Goal: Task Accomplishment & Management: Complete application form

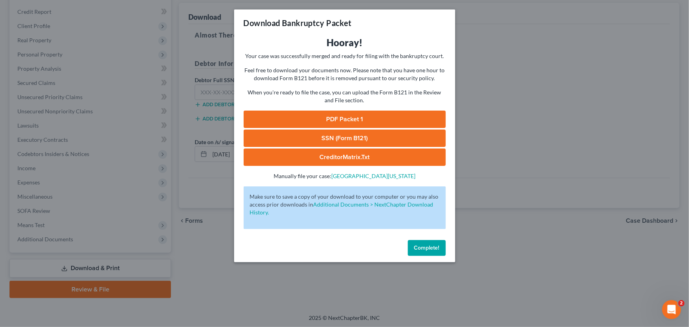
click at [420, 250] on span "Complete!" at bounding box center [426, 247] width 25 height 7
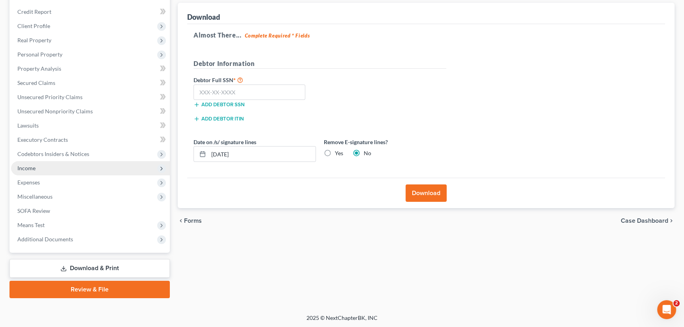
click at [39, 165] on span "Income" at bounding box center [90, 168] width 159 height 14
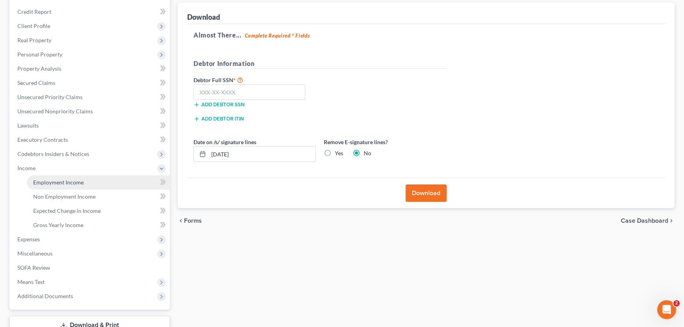
click at [48, 180] on span "Employment Income" at bounding box center [58, 182] width 51 height 7
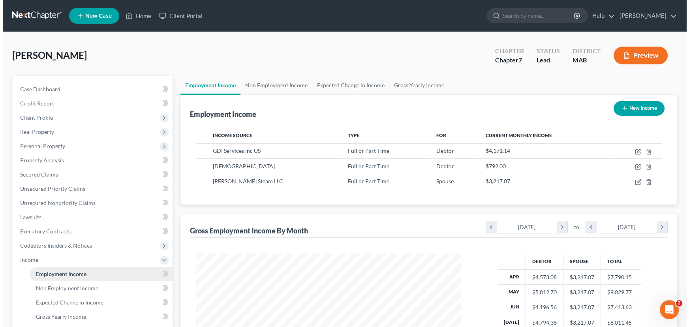
scroll to position [141, 280]
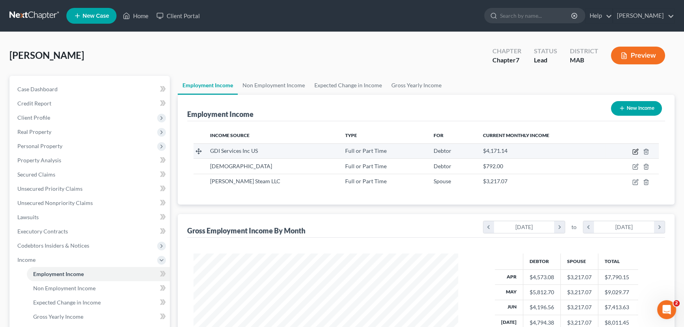
click at [635, 150] on icon "button" at bounding box center [636, 151] width 4 height 4
select select "0"
select select "23"
select select "3"
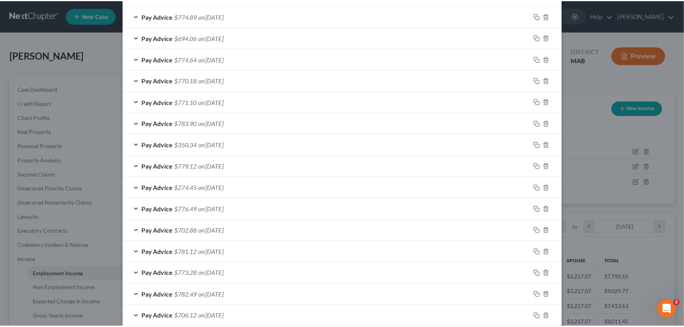
scroll to position [518, 0]
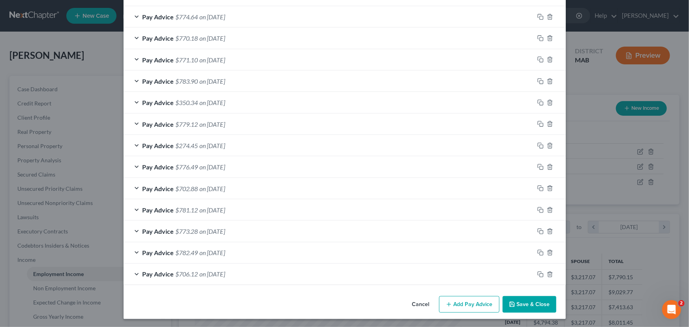
click at [520, 303] on button "Save & Close" at bounding box center [529, 304] width 54 height 17
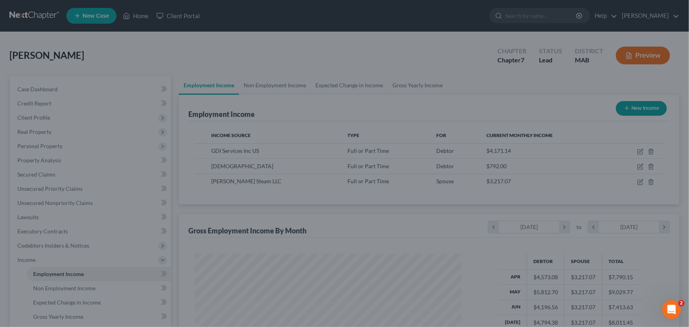
scroll to position [394543, 394404]
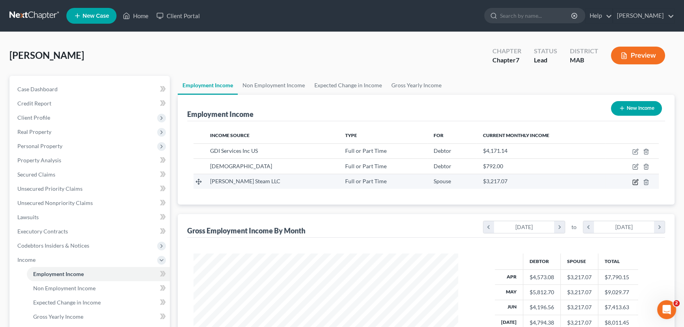
click at [633, 181] on icon "button" at bounding box center [635, 182] width 6 height 6
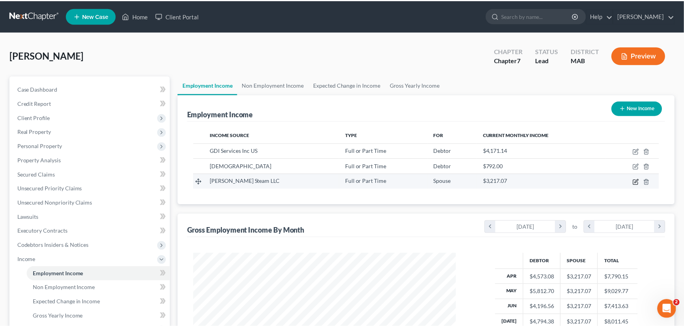
scroll to position [141, 283]
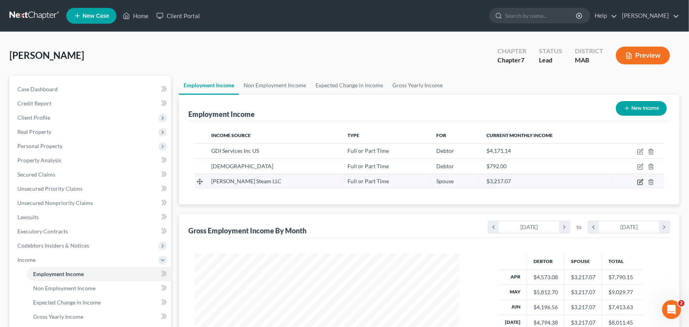
select select "0"
select select "22"
select select "3"
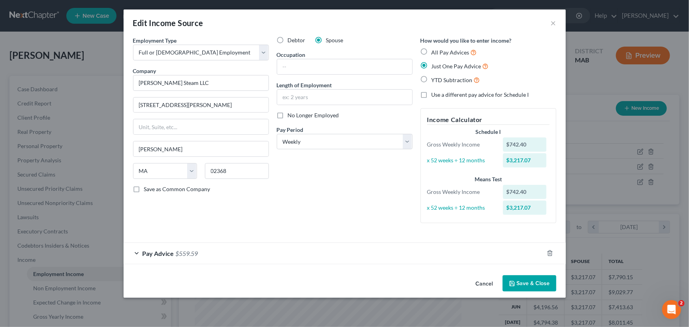
click at [521, 283] on button "Save & Close" at bounding box center [529, 283] width 54 height 17
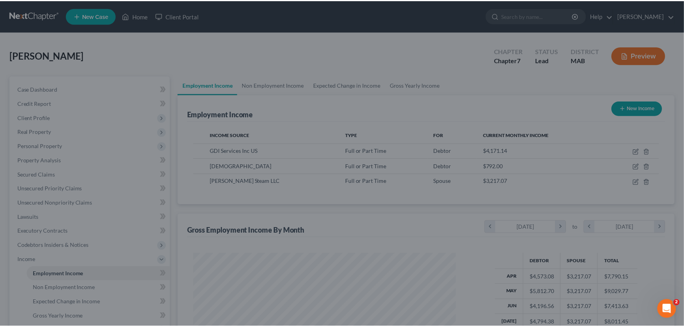
scroll to position [394543, 394404]
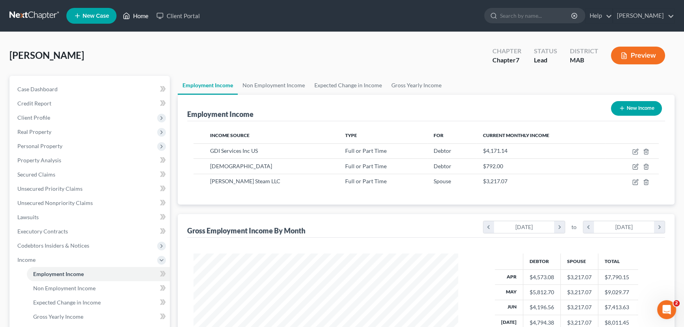
click at [137, 15] on link "Home" at bounding box center [136, 16] width 34 height 14
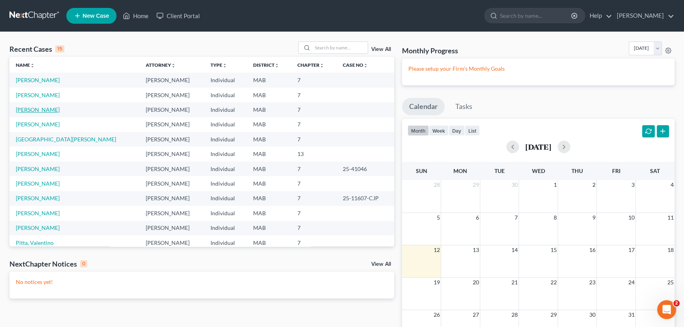
click at [34, 112] on link "[PERSON_NAME]" at bounding box center [38, 109] width 44 height 7
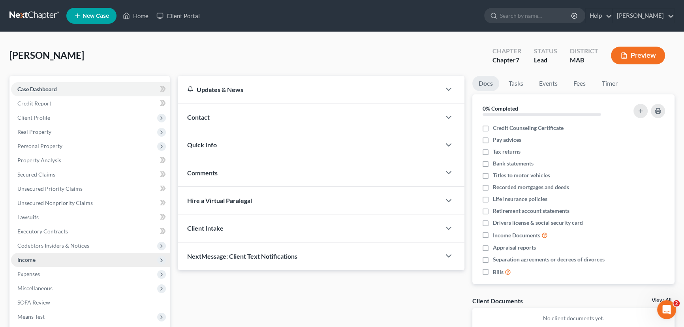
click at [21, 260] on span "Income" at bounding box center [26, 259] width 18 height 7
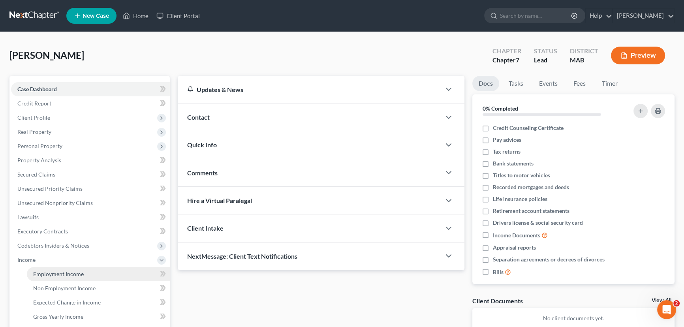
click at [52, 274] on span "Employment Income" at bounding box center [58, 273] width 51 height 7
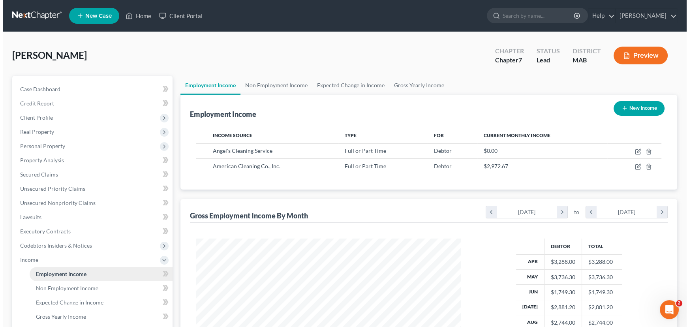
scroll to position [141, 280]
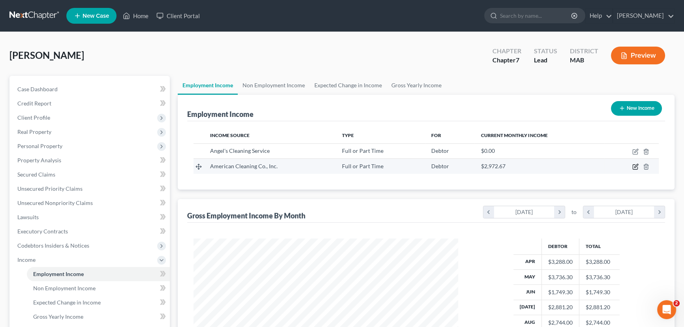
click at [633, 165] on icon "button" at bounding box center [635, 166] width 6 height 6
select select "0"
select select "22"
select select "3"
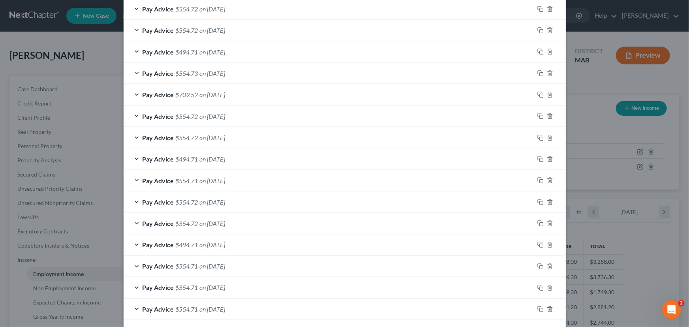
scroll to position [625, 0]
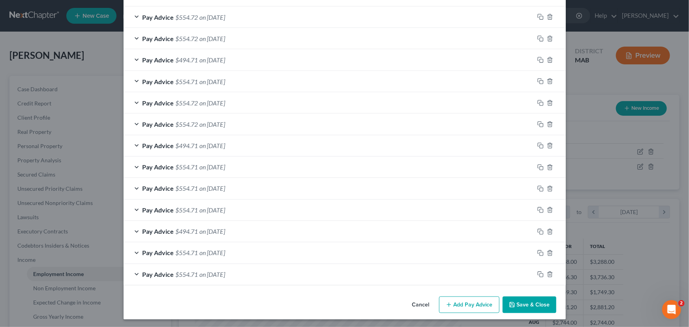
click at [462, 305] on button "Add Pay Advice" at bounding box center [469, 304] width 60 height 17
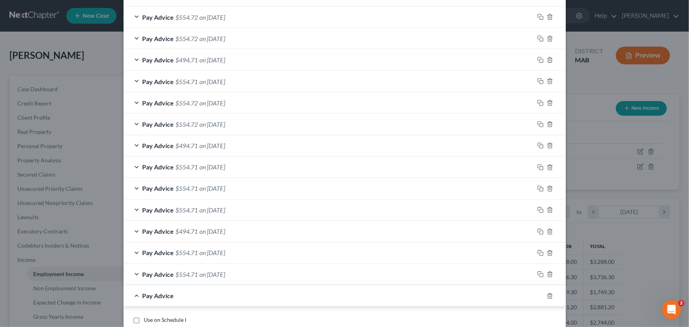
click at [138, 270] on div "Pay Advice $554.71 on [DATE]" at bounding box center [329, 274] width 410 height 21
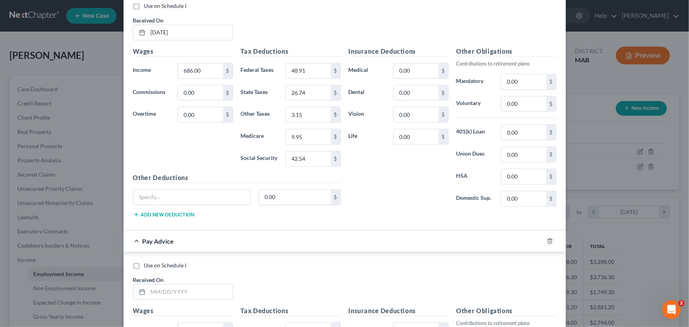
scroll to position [920, 0]
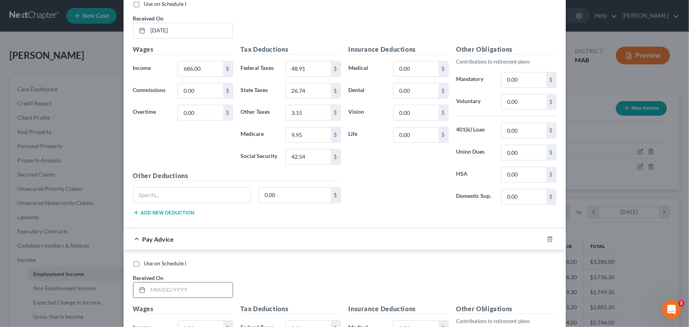
click at [150, 285] on input "text" at bounding box center [190, 289] width 84 height 15
type input "[DATE]"
click at [178, 324] on input "text" at bounding box center [200, 327] width 45 height 15
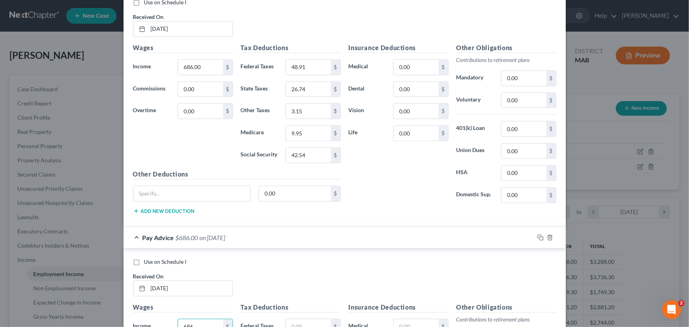
type input "686"
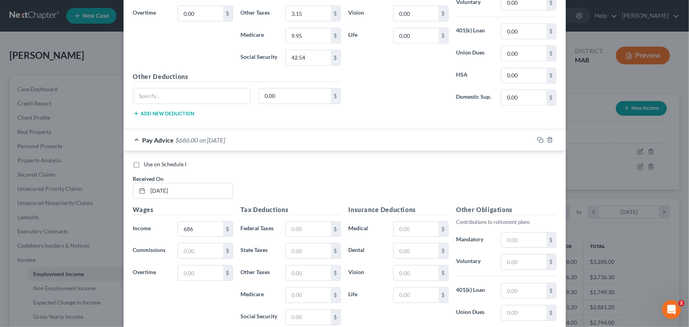
scroll to position [1022, 0]
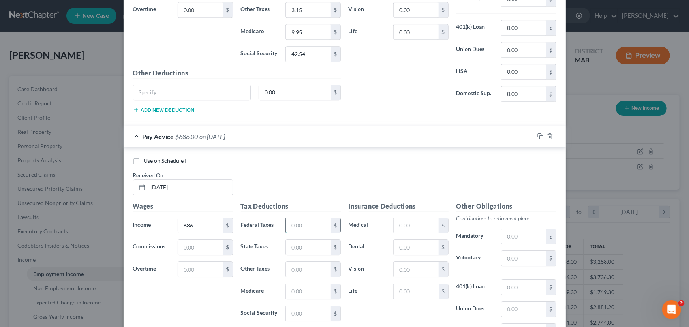
click at [315, 230] on input "text" at bounding box center [308, 225] width 45 height 15
type input "48.91"
click at [288, 244] on input "text" at bounding box center [308, 247] width 45 height 15
type input "26.94"
click at [287, 264] on input "text" at bounding box center [308, 269] width 45 height 15
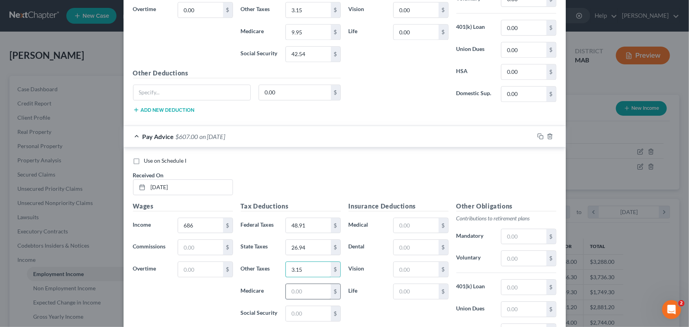
type input "3.15"
click at [289, 285] on input "text" at bounding box center [308, 291] width 45 height 15
type input "9.94"
click at [306, 312] on input "text" at bounding box center [308, 313] width 45 height 15
type input "42.54"
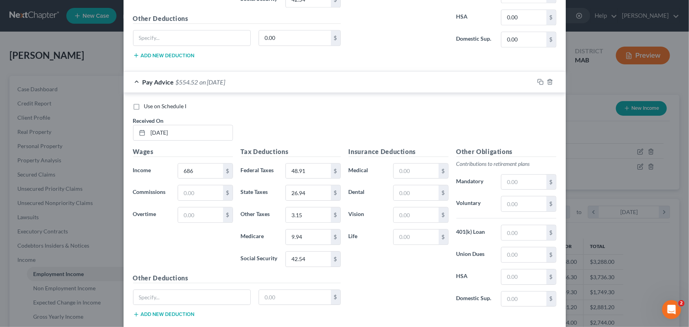
scroll to position [1120, 0]
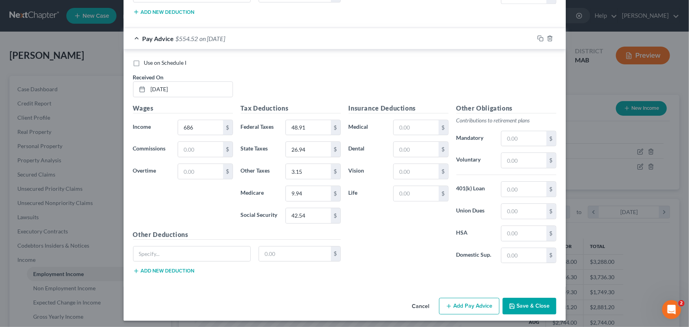
click at [458, 300] on button "Add Pay Advice" at bounding box center [469, 306] width 60 height 17
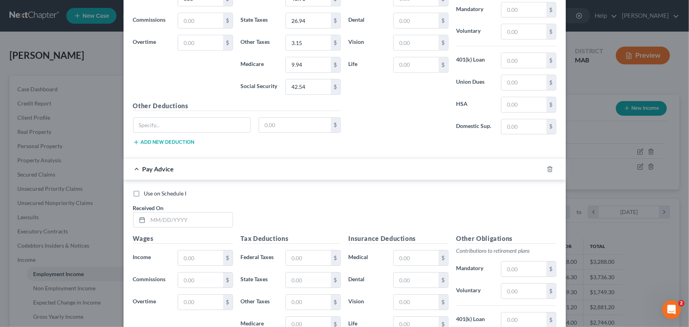
scroll to position [1302, 0]
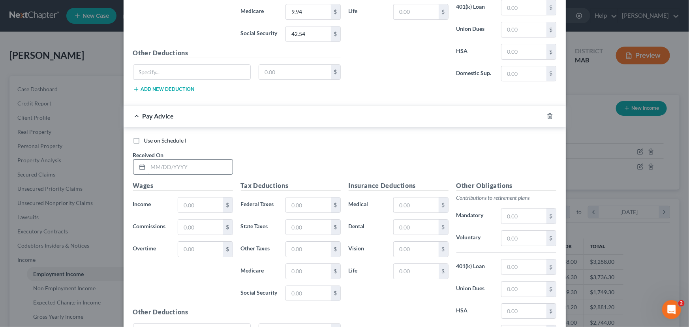
click at [150, 159] on input "text" at bounding box center [190, 166] width 84 height 15
type input "[DATE]"
click at [180, 197] on input "text" at bounding box center [200, 204] width 45 height 15
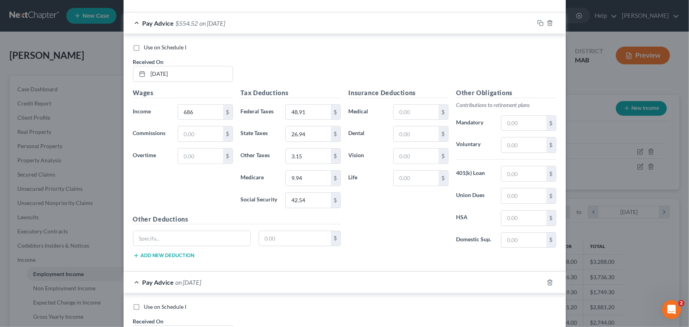
scroll to position [1141, 0]
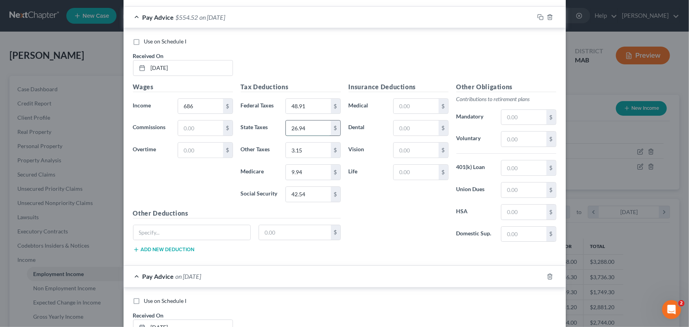
click at [300, 127] on input "26.94" at bounding box center [308, 127] width 45 height 15
type input "26.74"
click at [292, 299] on div "Use on Schedule I" at bounding box center [344, 301] width 423 height 8
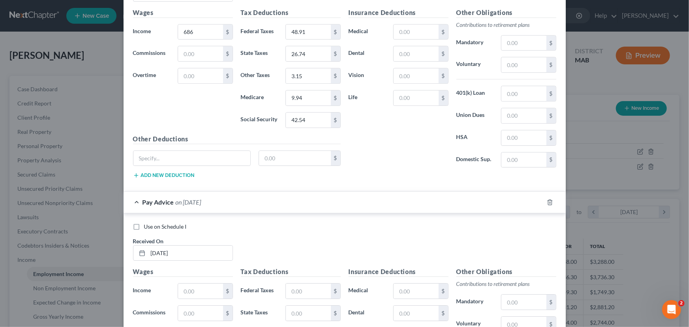
scroll to position [1212, 0]
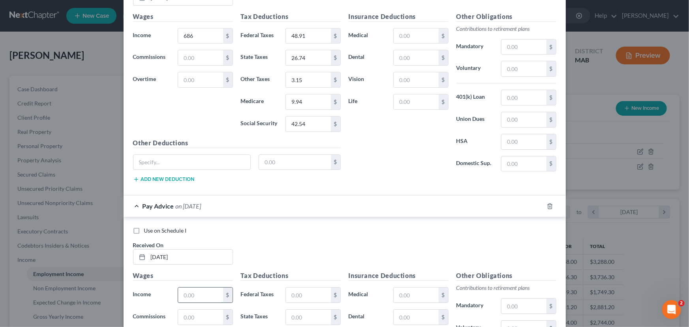
click at [184, 290] on input "text" at bounding box center [200, 294] width 45 height 15
type input "686.00"
click at [287, 294] on input "text" at bounding box center [308, 294] width 45 height 15
click at [297, 291] on input "text" at bounding box center [308, 294] width 45 height 15
type input "48.91"
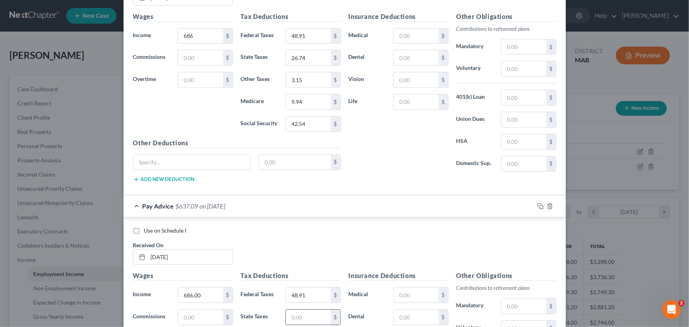
click at [309, 314] on input "text" at bounding box center [308, 316] width 45 height 15
type input "26.74"
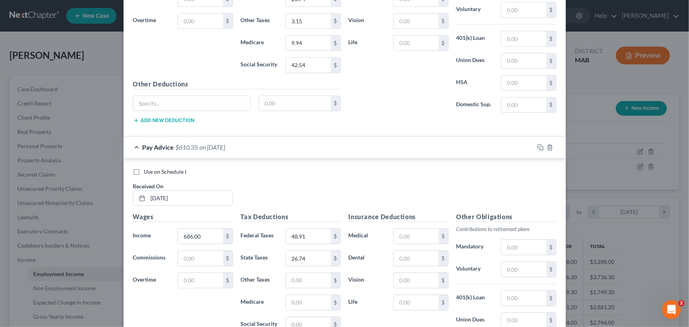
scroll to position [1276, 0]
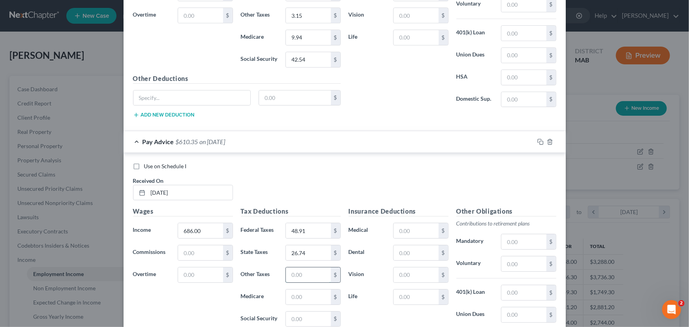
click at [287, 270] on input "text" at bounding box center [308, 274] width 45 height 15
type input "3.15"
click at [287, 296] on input "text" at bounding box center [308, 296] width 45 height 15
type input "9.94"
click at [286, 314] on input "text" at bounding box center [308, 318] width 45 height 15
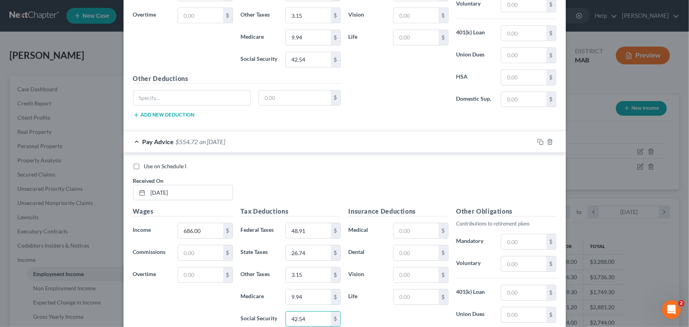
type input "42.54"
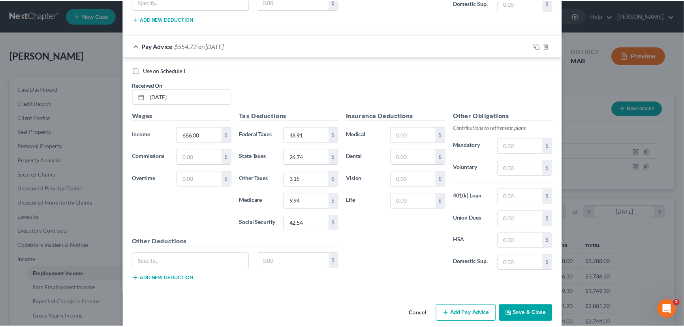
scroll to position [1379, 0]
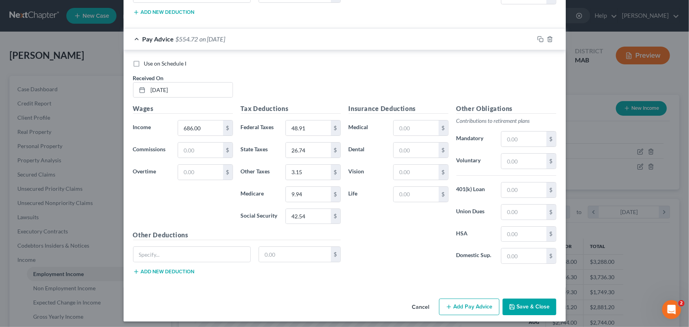
click at [537, 304] on button "Save & Close" at bounding box center [529, 306] width 54 height 17
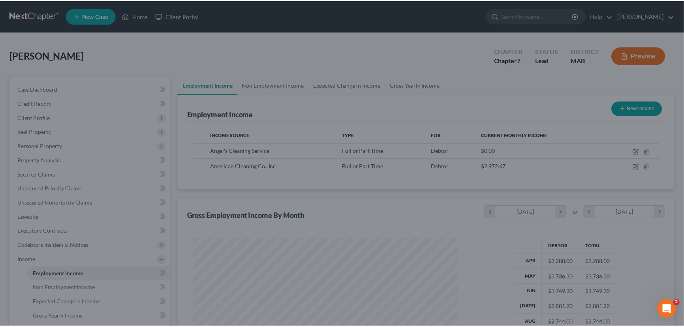
scroll to position [394543, 394404]
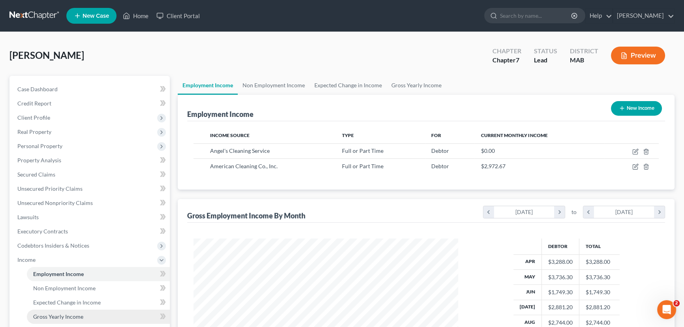
click at [62, 313] on span "Gross Yearly Income" at bounding box center [58, 316] width 50 height 7
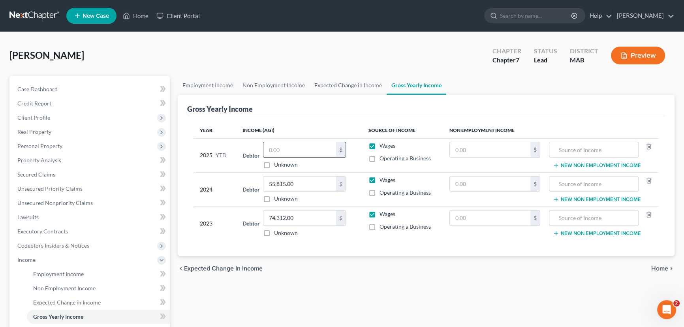
click at [271, 150] on input "text" at bounding box center [299, 149] width 73 height 15
click at [269, 150] on input "text" at bounding box center [299, 149] width 73 height 15
type input "30,107.30"
click at [52, 273] on span "Employment Income" at bounding box center [58, 273] width 51 height 7
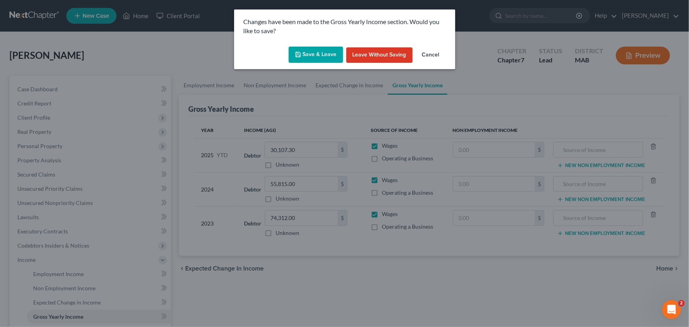
click at [309, 52] on button "Save & Leave" at bounding box center [316, 55] width 54 height 17
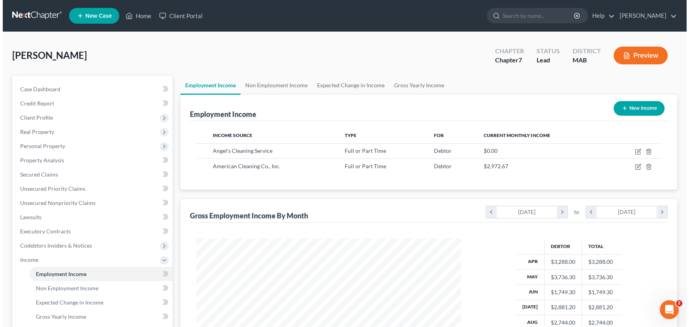
scroll to position [141, 280]
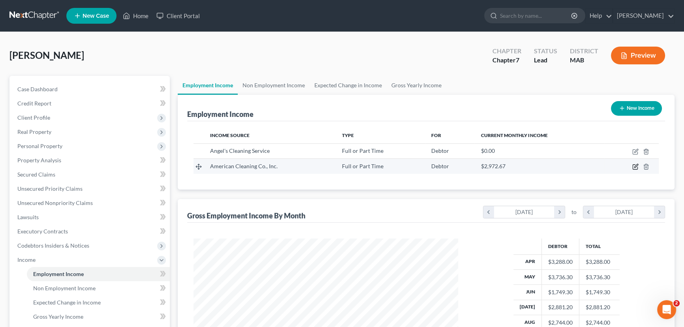
click at [634, 165] on icon "button" at bounding box center [635, 166] width 6 height 6
select select "0"
select select "22"
select select "3"
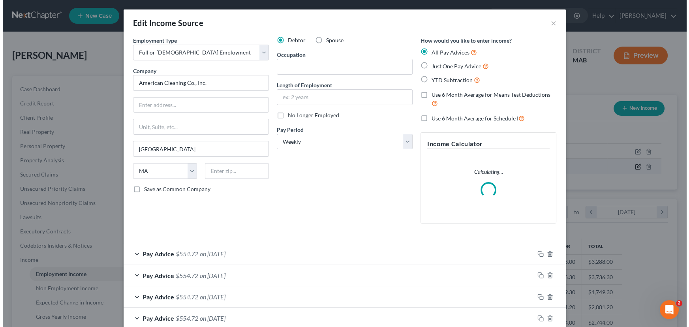
scroll to position [141, 283]
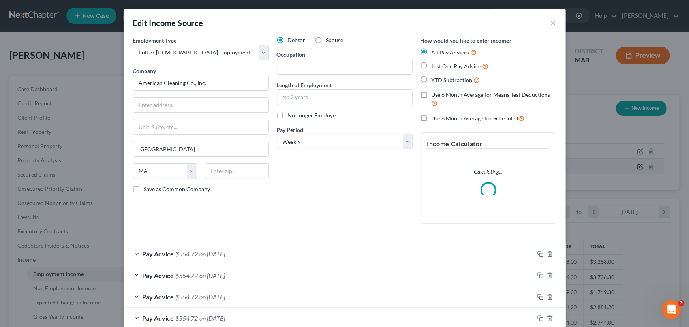
click at [634, 165] on div "Edit Income Source × Employment Type * Select Full or [DEMOGRAPHIC_DATA] Employ…" at bounding box center [344, 163] width 689 height 327
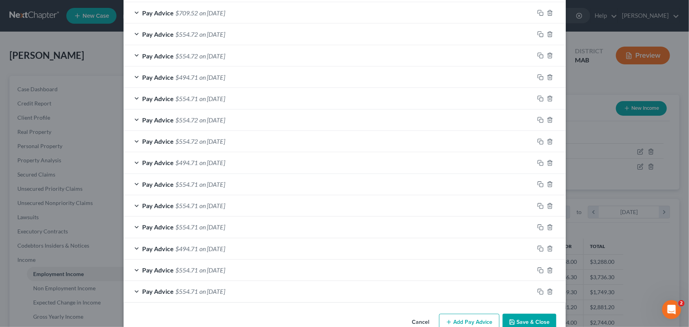
scroll to position [667, 0]
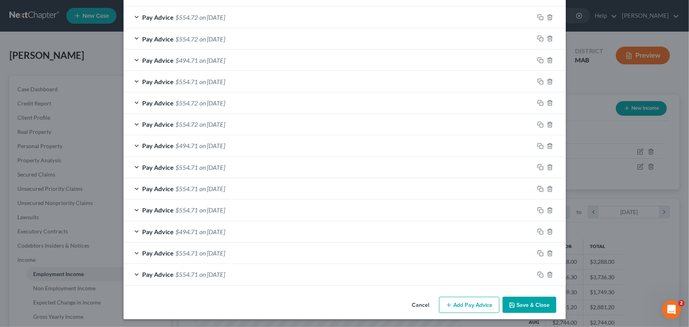
click at [468, 303] on button "Add Pay Advice" at bounding box center [469, 305] width 60 height 17
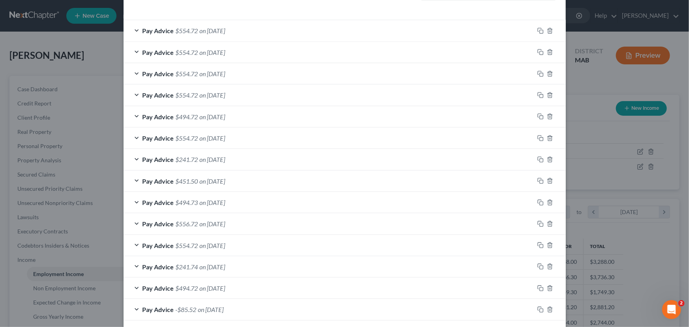
scroll to position [0, 0]
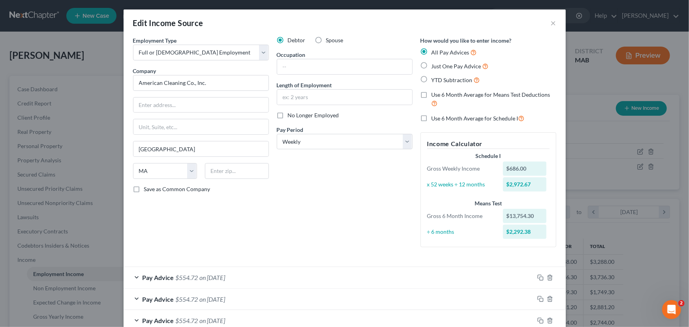
click at [134, 276] on div "Pay Advice $554.72 on [DATE]" at bounding box center [329, 277] width 410 height 21
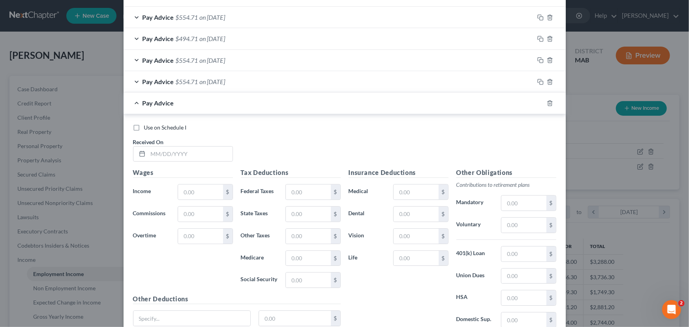
scroll to position [1102, 0]
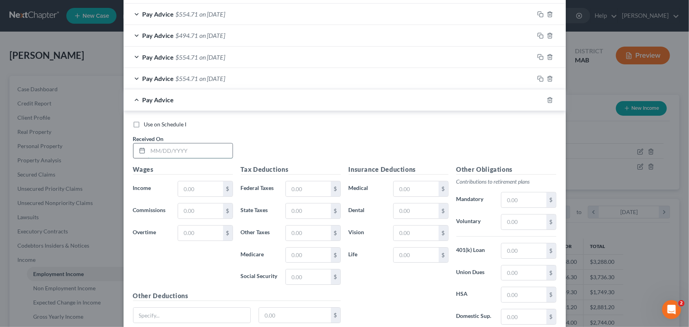
click at [152, 145] on input "text" at bounding box center [190, 150] width 84 height 15
type input "[DATE]"
click at [185, 185] on input "text" at bounding box center [200, 188] width 45 height 15
type input "686"
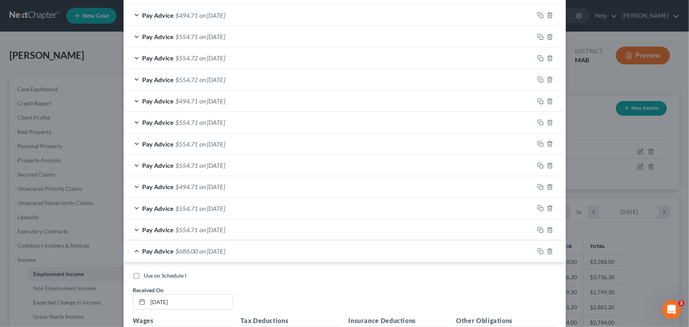
scroll to position [1001, 0]
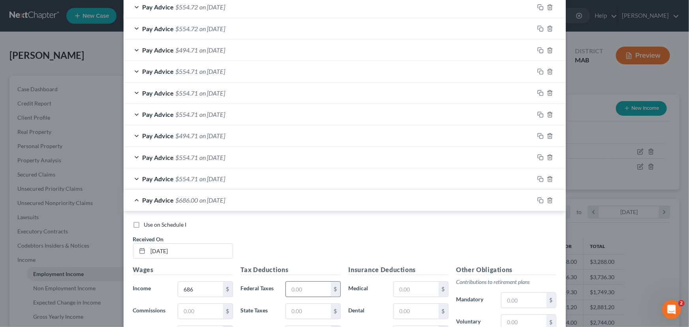
click at [286, 289] on input "text" at bounding box center [308, 288] width 45 height 15
type input "48.91"
click at [290, 308] on input "text" at bounding box center [308, 311] width 45 height 15
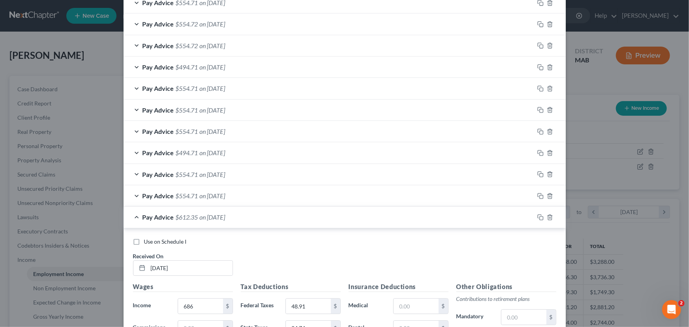
scroll to position [986, 0]
click at [294, 325] on input "24.74" at bounding box center [308, 326] width 45 height 15
type input "26.74"
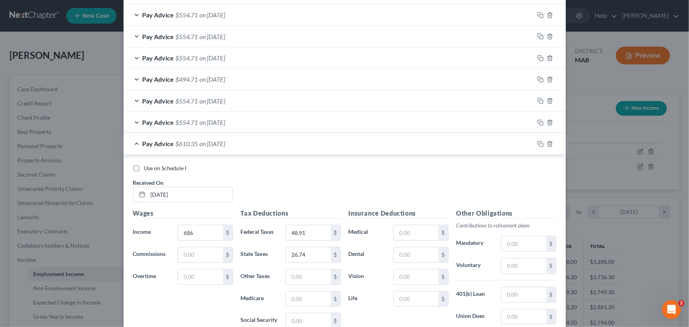
scroll to position [1061, 0]
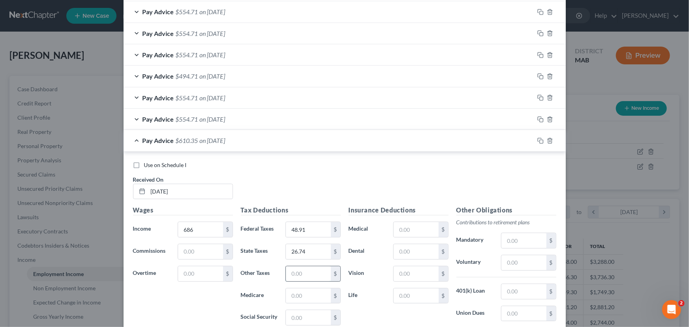
click at [287, 275] on input "text" at bounding box center [308, 273] width 45 height 15
type input "3.15"
click at [289, 293] on input "text" at bounding box center [308, 295] width 45 height 15
type input "9.94"
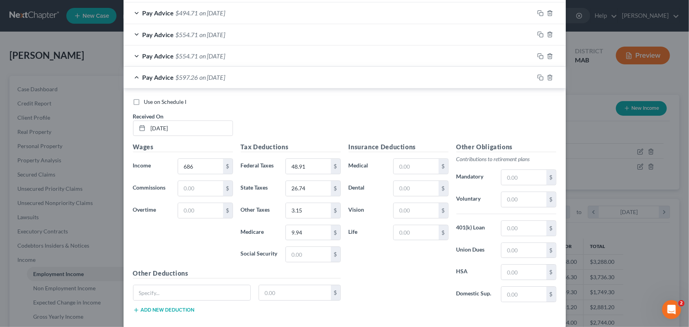
scroll to position [1129, 0]
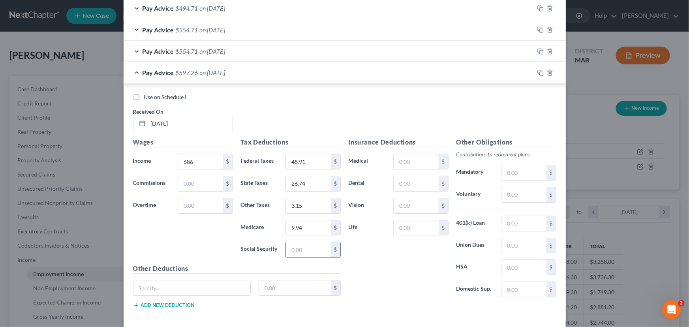
click at [286, 244] on input "text" at bounding box center [308, 249] width 45 height 15
type input "42.54"
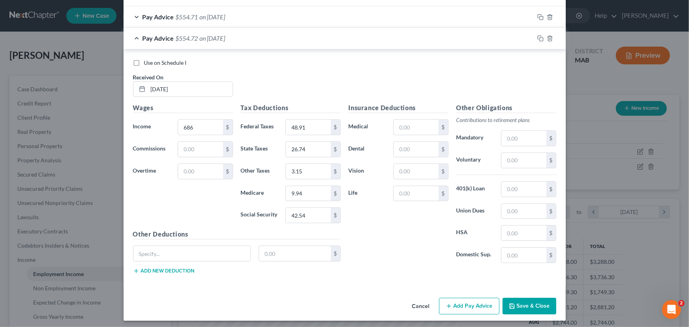
click at [461, 303] on button "Add Pay Advice" at bounding box center [469, 306] width 60 height 17
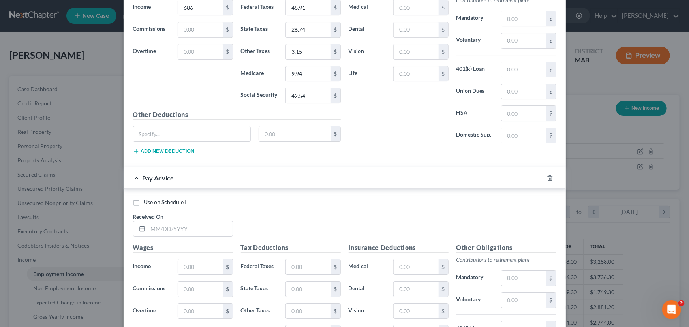
scroll to position [1285, 0]
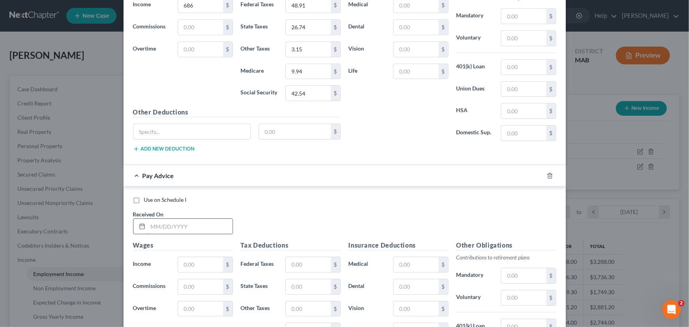
click at [150, 226] on input "text" at bounding box center [190, 226] width 84 height 15
type input "[DATE]"
click at [184, 260] on input "text" at bounding box center [200, 264] width 45 height 15
type input "686"
click at [286, 257] on input "text" at bounding box center [308, 264] width 45 height 15
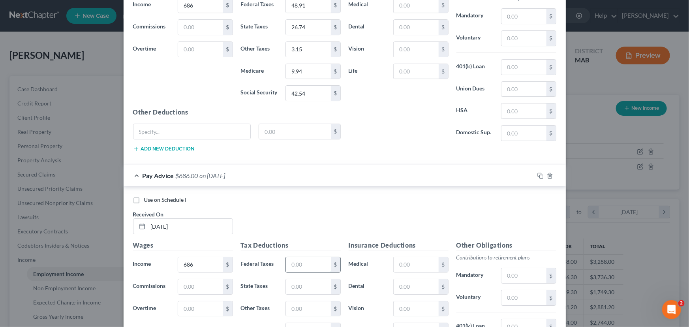
type input "2"
type input "48.91"
click at [289, 279] on input "text" at bounding box center [308, 286] width 45 height 15
type input "26.74"
click at [288, 301] on input "text" at bounding box center [308, 308] width 45 height 15
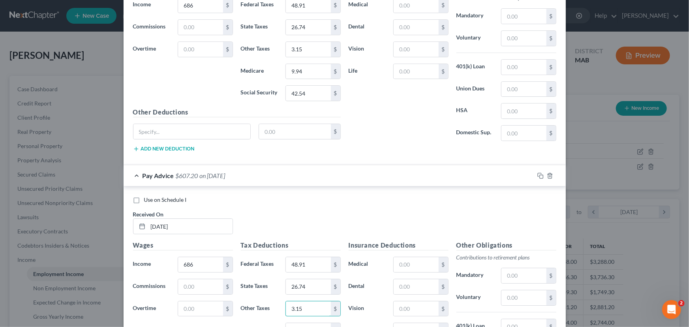
type input "3.15"
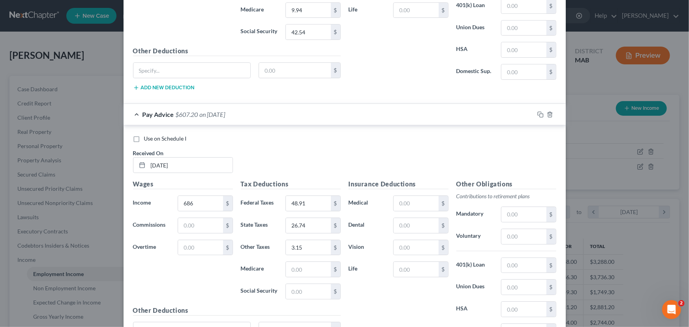
scroll to position [1342, 0]
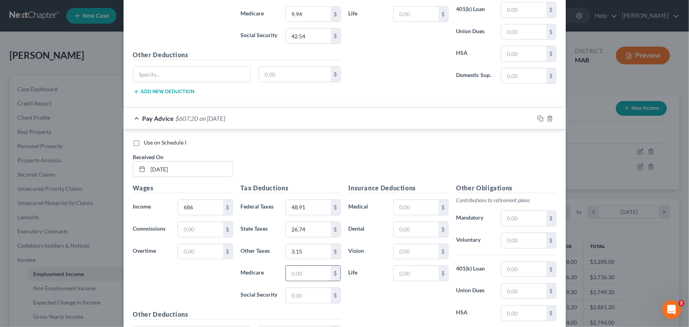
click at [292, 272] on input "text" at bounding box center [308, 273] width 45 height 15
type input "9.94"
click at [289, 290] on input "text" at bounding box center [308, 295] width 45 height 15
type input "42.54"
click at [504, 289] on input "text" at bounding box center [523, 290] width 45 height 15
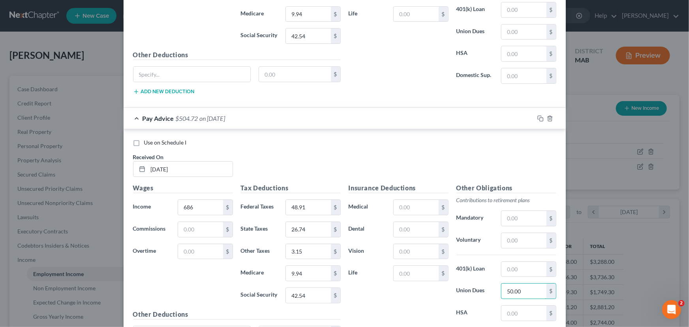
type input "50.00"
drag, startPoint x: 685, startPoint y: 265, endPoint x: 191, endPoint y: 272, distance: 493.8
click at [191, 272] on div "Wages Income * 686 $ Commissions $ Overtime $" at bounding box center [183, 246] width 108 height 126
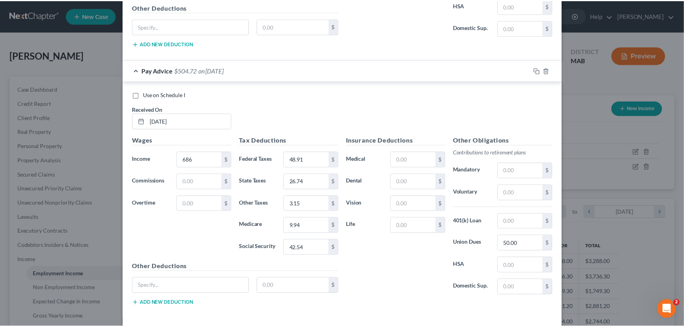
scroll to position [1421, 0]
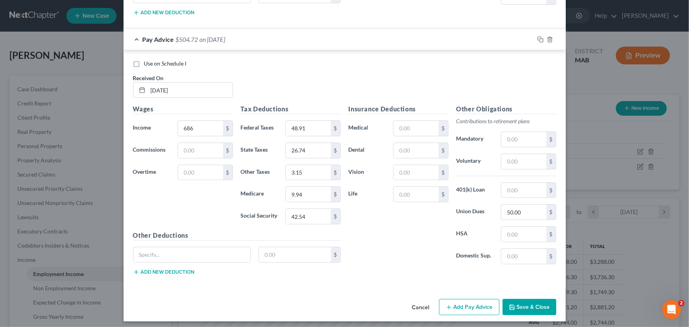
click at [522, 299] on button "Save & Close" at bounding box center [529, 307] width 54 height 17
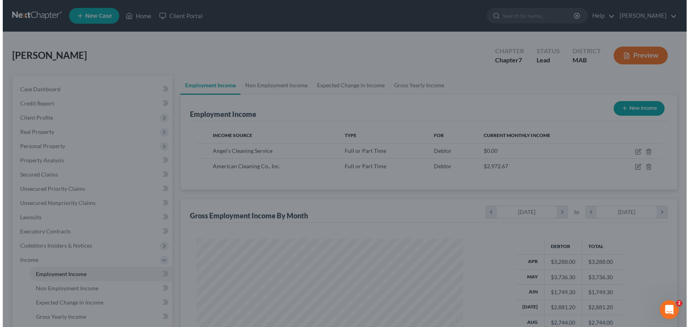
scroll to position [394543, 394404]
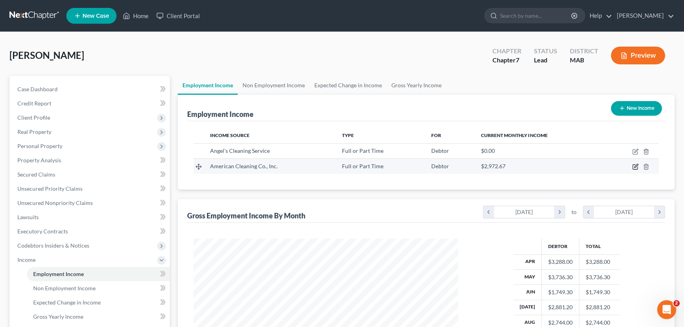
click at [633, 165] on icon "button" at bounding box center [635, 166] width 6 height 6
select select "0"
select select "22"
select select "3"
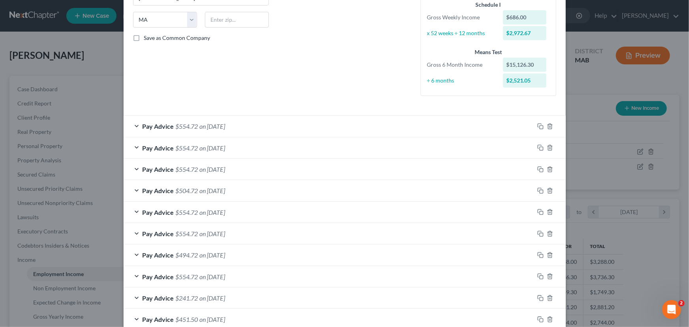
scroll to position [156, 0]
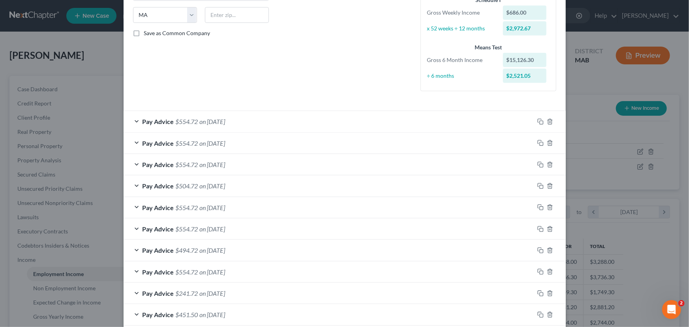
click at [135, 205] on div "Pay Advice $554.72 on [DATE]" at bounding box center [329, 207] width 410 height 21
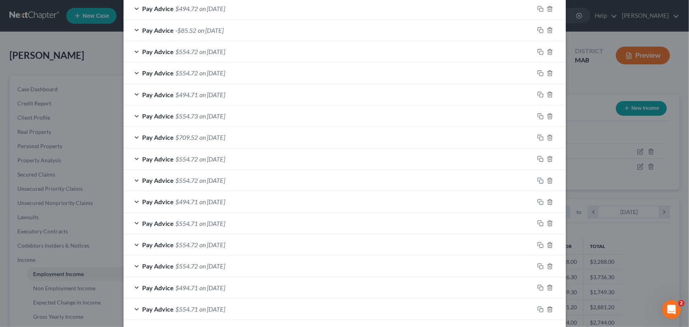
scroll to position [947, 0]
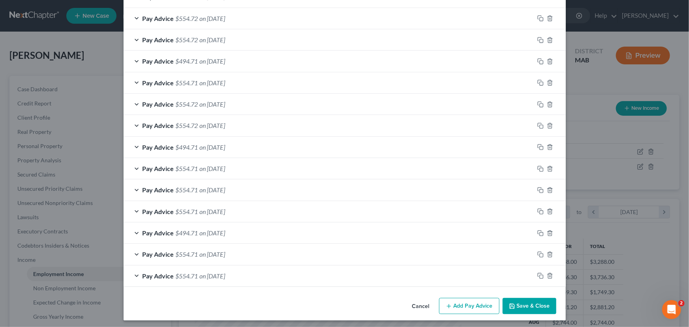
click at [474, 308] on button "Add Pay Advice" at bounding box center [469, 306] width 60 height 17
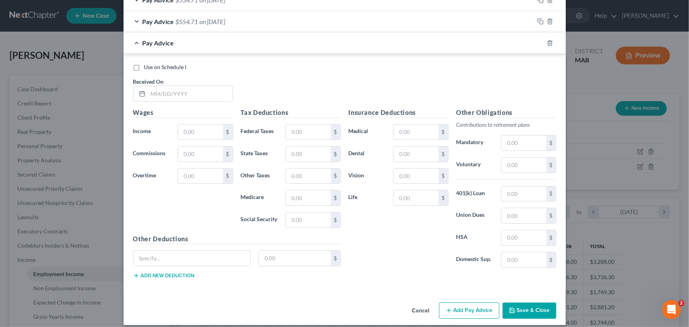
scroll to position [1206, 0]
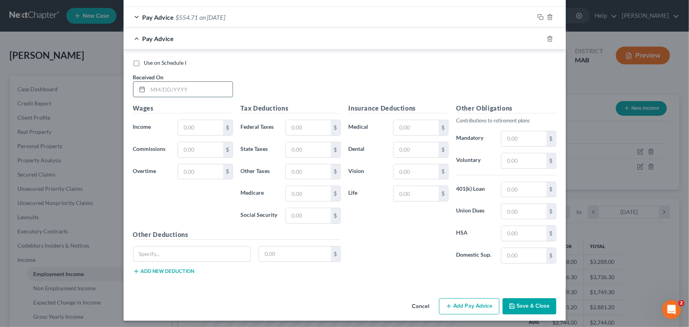
click at [148, 85] on input "text" at bounding box center [190, 89] width 84 height 15
type input "[DATE]"
click at [179, 121] on input "text" at bounding box center [200, 127] width 45 height 15
type input "686"
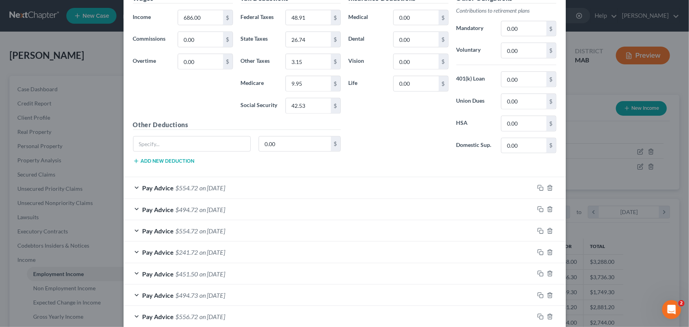
scroll to position [427, 0]
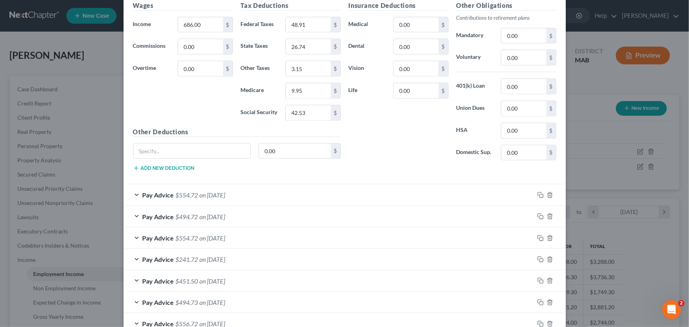
click at [669, 104] on div "Edit Income Source × Employment Type * Select Full or [DEMOGRAPHIC_DATA] Employ…" at bounding box center [344, 163] width 689 height 327
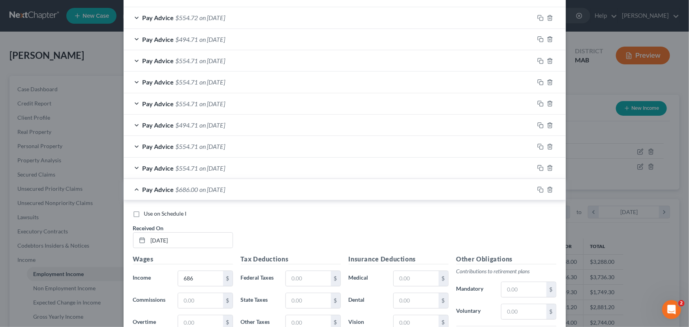
scroll to position [1085, 0]
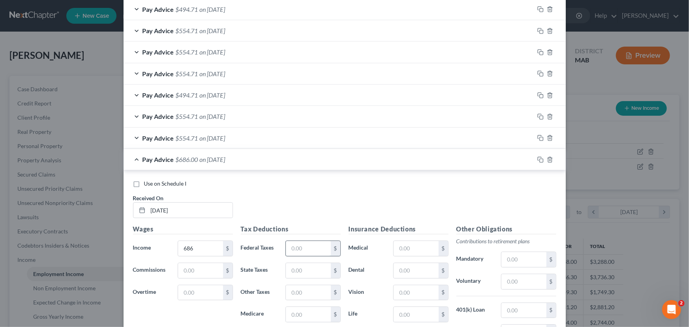
click at [290, 248] on input "text" at bounding box center [308, 248] width 45 height 15
type input "48.91"
click at [288, 268] on input "text" at bounding box center [308, 270] width 45 height 15
type input "26.74"
click at [286, 291] on input "text" at bounding box center [308, 292] width 45 height 15
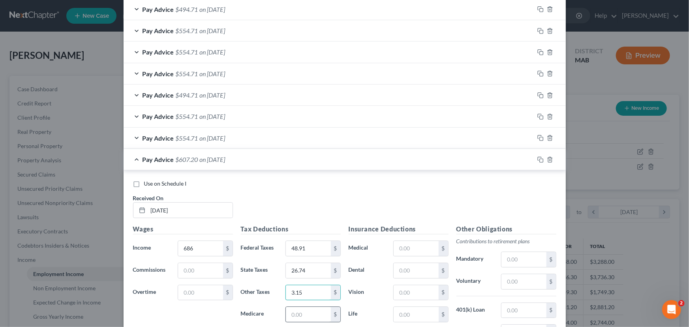
type input "3.15"
click at [294, 315] on input "text" at bounding box center [308, 314] width 45 height 15
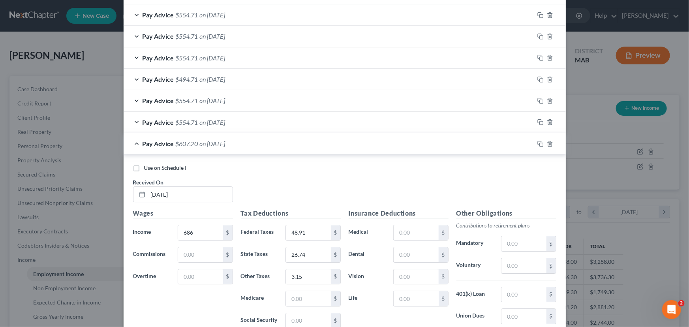
scroll to position [1206, 0]
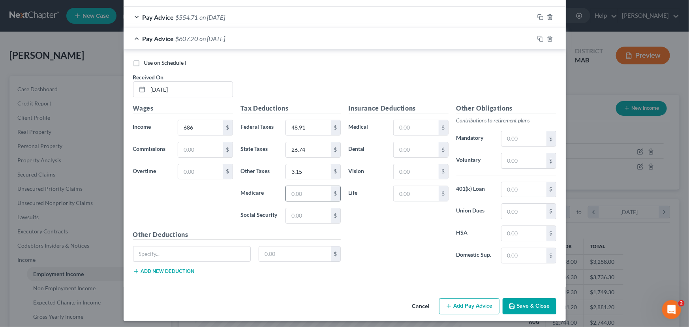
click at [297, 193] on input "text" at bounding box center [308, 193] width 45 height 15
type input "9.95"
click at [286, 210] on input "text" at bounding box center [308, 215] width 45 height 15
type input "42.53"
click at [457, 301] on button "Add Pay Advice" at bounding box center [469, 306] width 60 height 17
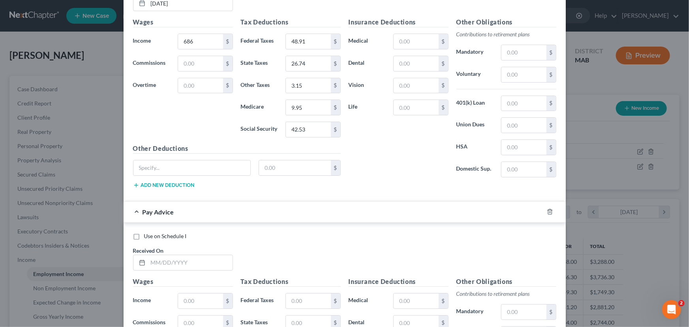
scroll to position [1304, 0]
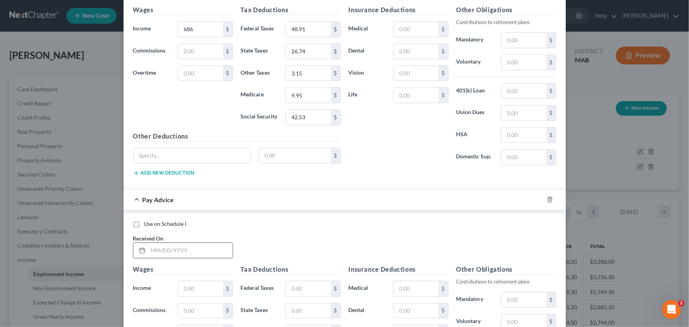
click at [151, 245] on input "text" at bounding box center [190, 250] width 84 height 15
type input "[DATE]"
click at [178, 284] on input "text" at bounding box center [200, 288] width 45 height 15
type input "686"
click at [288, 283] on input "text" at bounding box center [308, 288] width 45 height 15
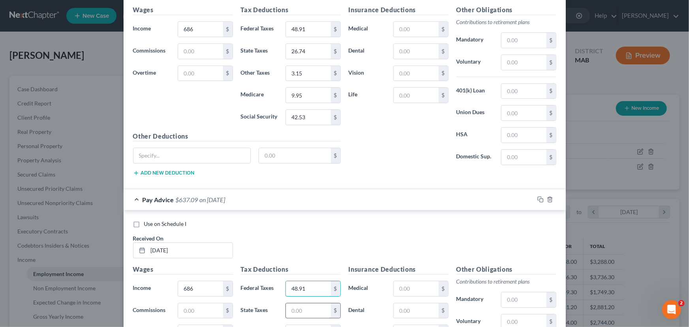
type input "48.91"
click at [289, 307] on input "text" at bounding box center [308, 310] width 45 height 15
type input "26.74"
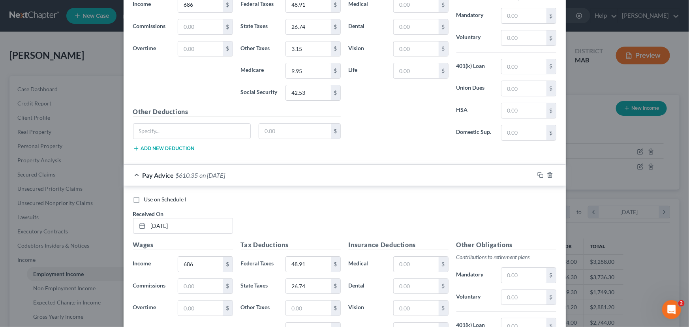
scroll to position [1343, 0]
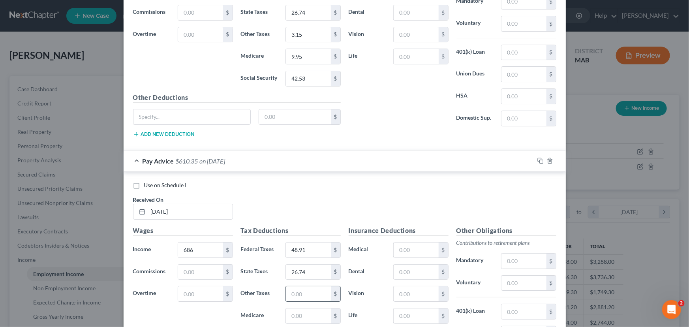
click at [288, 293] on input "text" at bounding box center [308, 293] width 45 height 15
type input "9.95"
click at [296, 313] on input "text" at bounding box center [308, 315] width 45 height 15
type input "42.53"
drag, startPoint x: 686, startPoint y: 285, endPoint x: 682, endPoint y: 47, distance: 237.6
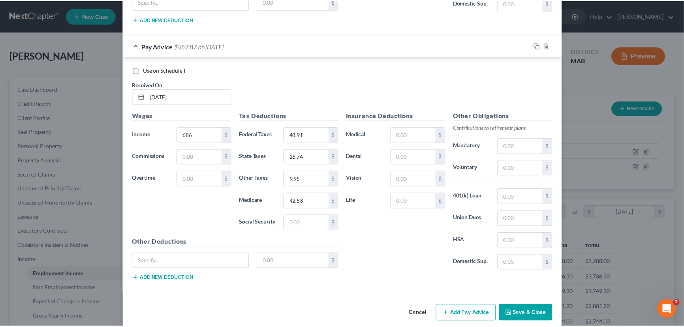
scroll to position [1464, 0]
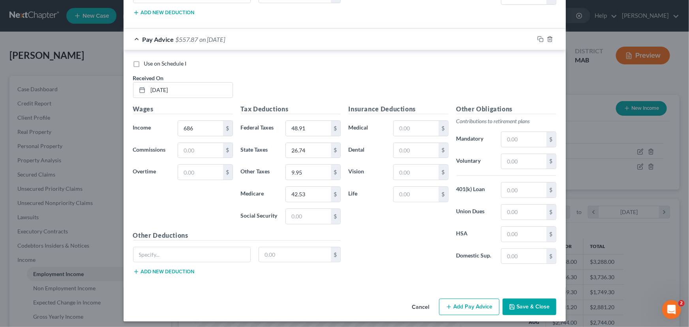
click at [531, 304] on button "Save & Close" at bounding box center [529, 306] width 54 height 17
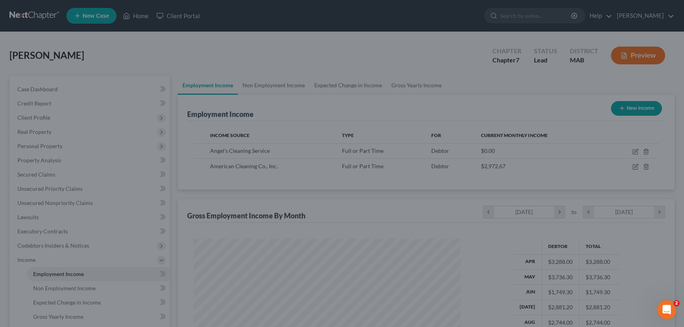
scroll to position [394543, 394404]
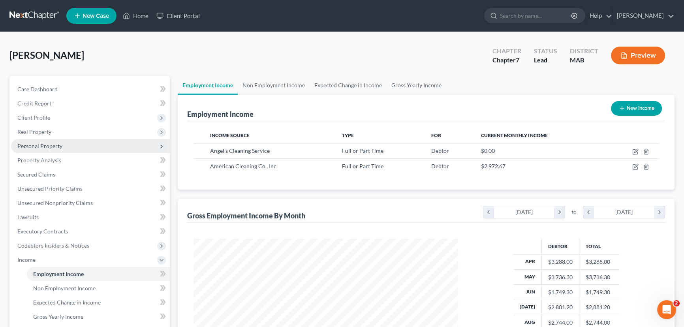
click at [36, 150] on span "Personal Property" at bounding box center [90, 146] width 159 height 14
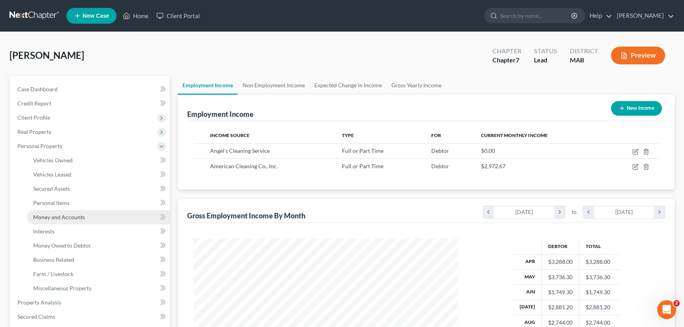
click at [64, 217] on span "Money and Accounts" at bounding box center [59, 217] width 52 height 7
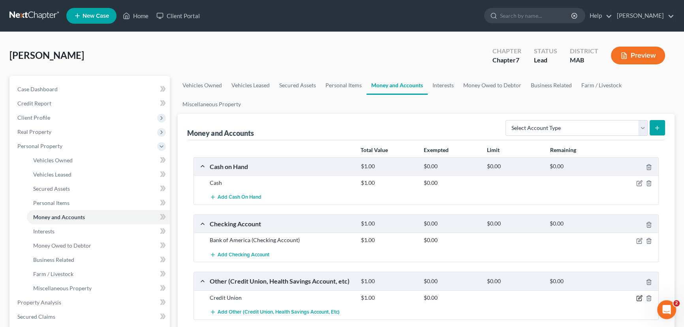
click at [637, 297] on icon "button" at bounding box center [639, 298] width 6 height 6
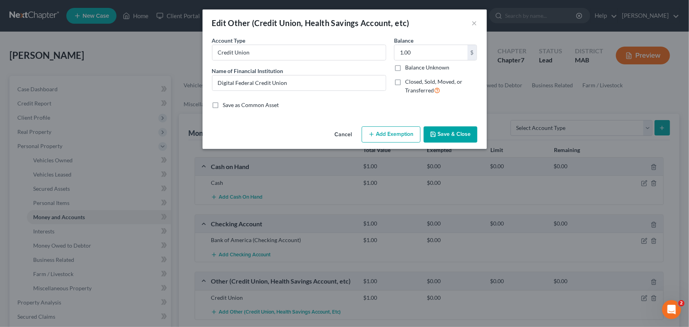
click at [446, 135] on button "Save & Close" at bounding box center [450, 134] width 54 height 17
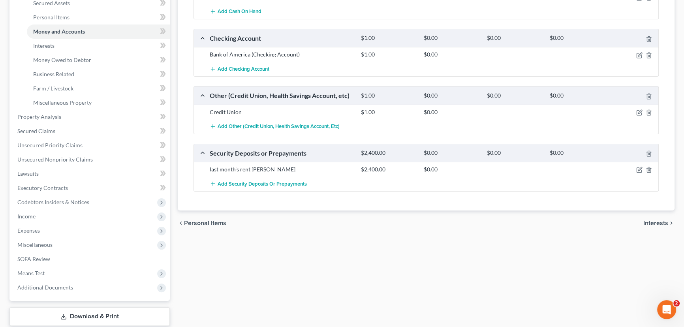
scroll to position [186, 0]
click at [69, 315] on link "Download & Print" at bounding box center [89, 315] width 160 height 19
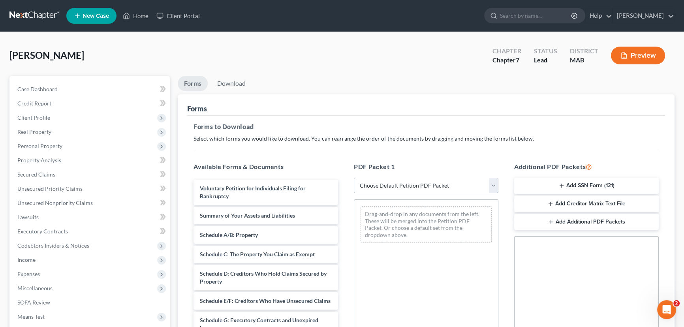
click at [492, 184] on select "Choose Default Petition PDF Packet Complete Bankruptcy Petition (all forms and …" at bounding box center [426, 186] width 144 height 16
select select "0"
click at [354, 178] on select "Choose Default Petition PDF Packet Complete Bankruptcy Petition (all forms and …" at bounding box center [426, 186] width 144 height 16
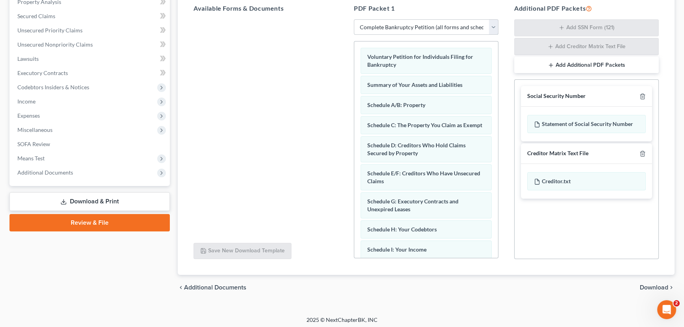
scroll to position [161, 0]
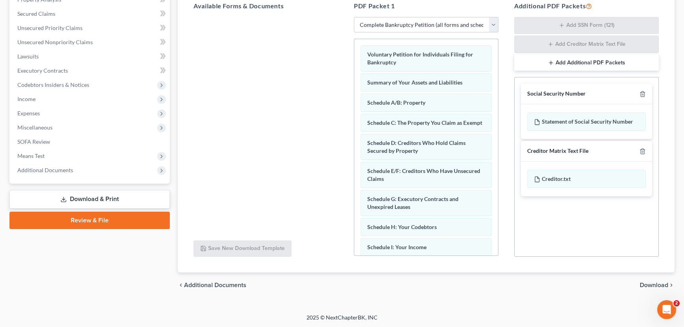
click at [644, 282] on span "Download" at bounding box center [653, 285] width 28 height 6
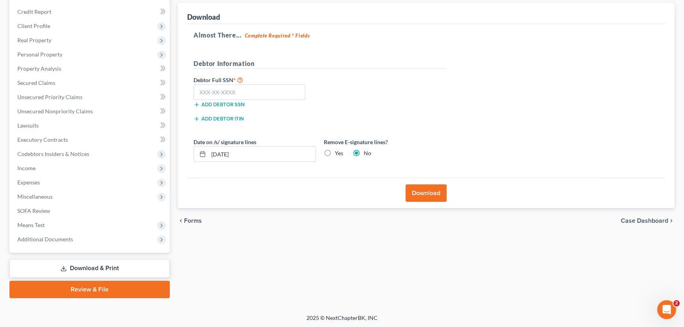
click at [429, 191] on button "Download" at bounding box center [425, 192] width 41 height 17
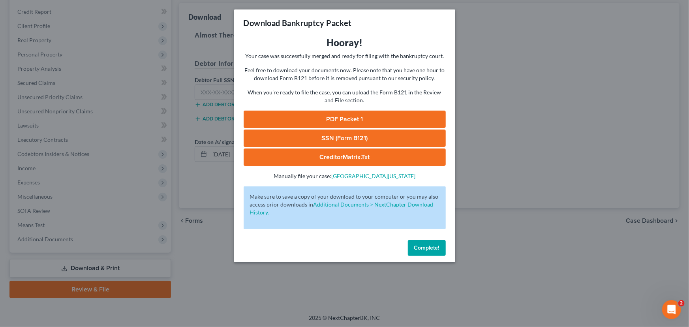
click at [371, 118] on link "PDF Packet 1" at bounding box center [345, 119] width 202 height 17
